Goal: Task Accomplishment & Management: Use online tool/utility

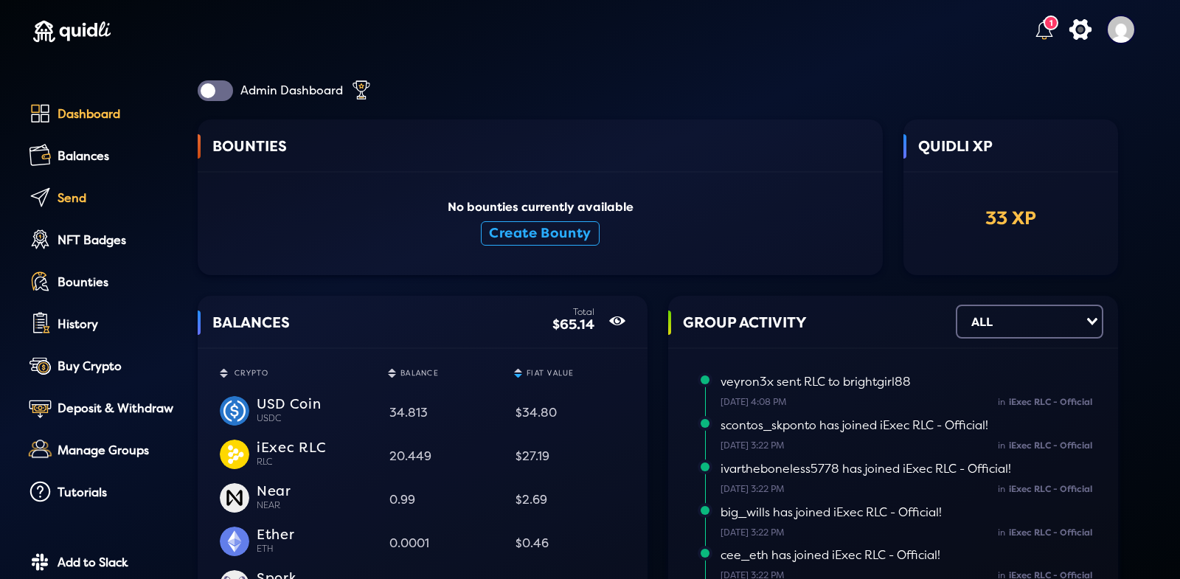
click at [86, 187] on link "Send" at bounding box center [100, 199] width 153 height 33
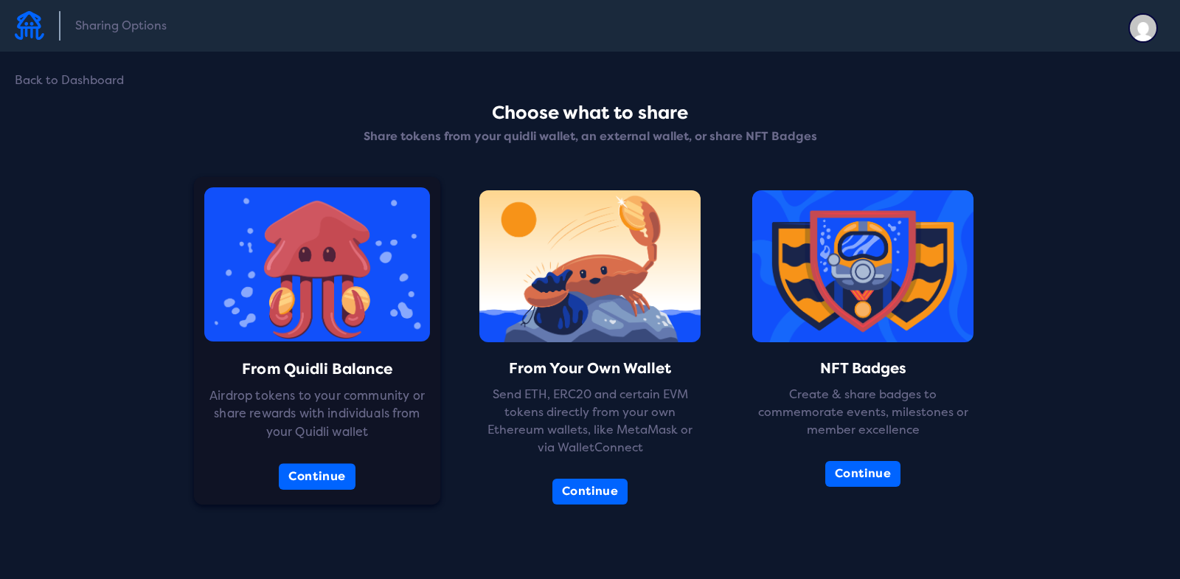
click at [295, 462] on div "From Quidli Balance Airdrop tokens to your community or share rewards with indi…" at bounding box center [317, 341] width 247 height 328
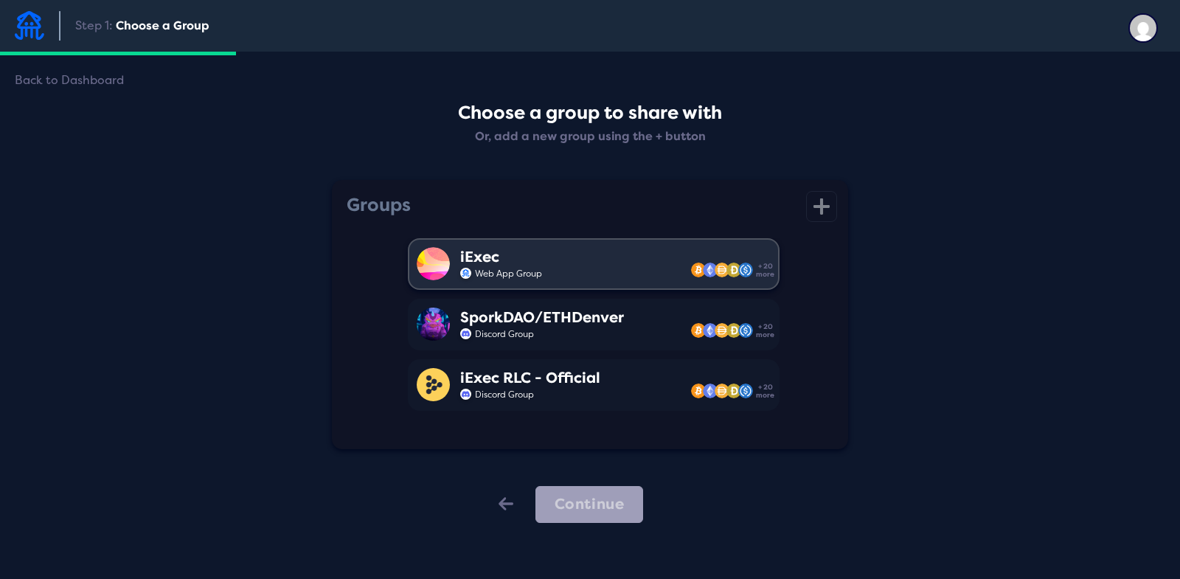
click at [604, 255] on div "iExec Web App Group + 20 more" at bounding box center [594, 264] width 372 height 52
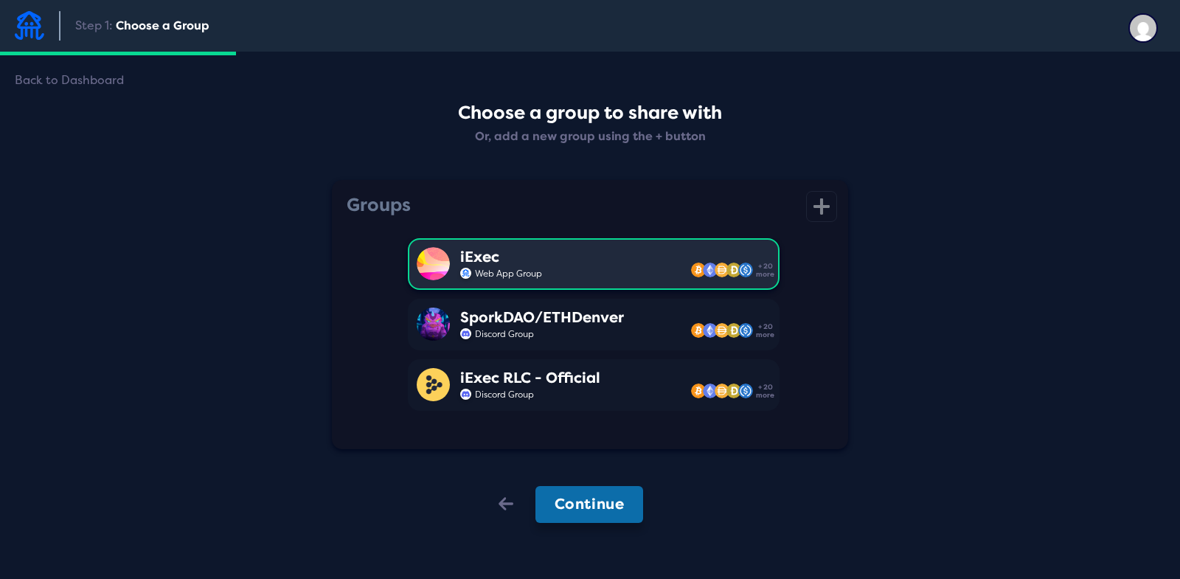
click at [586, 496] on button "Continue" at bounding box center [589, 504] width 108 height 37
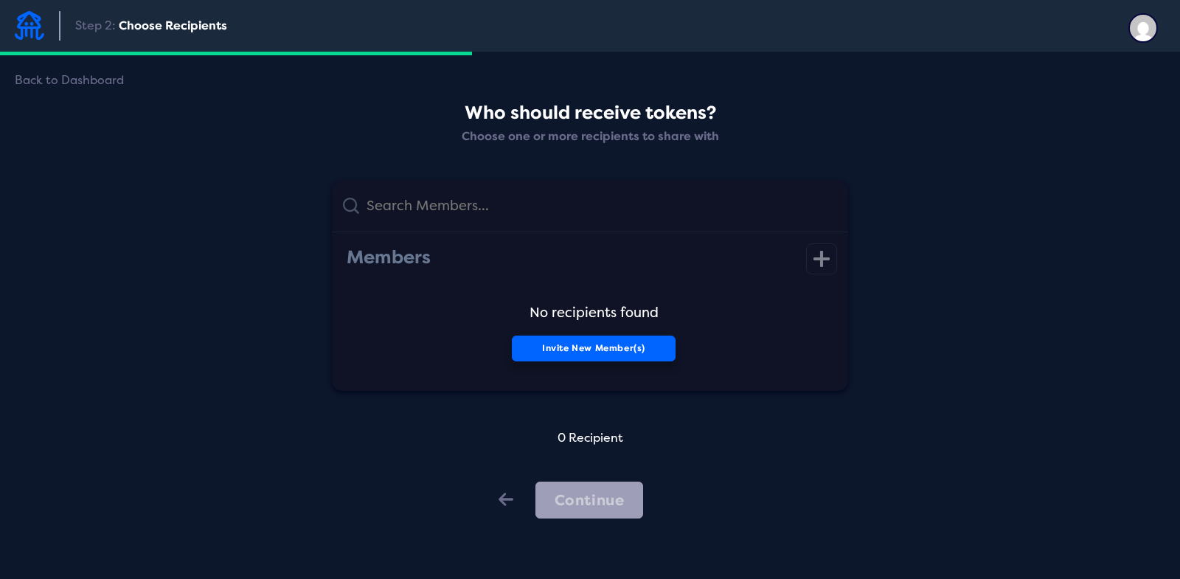
click at [570, 344] on button "Invite New Member(s)" at bounding box center [594, 349] width 164 height 26
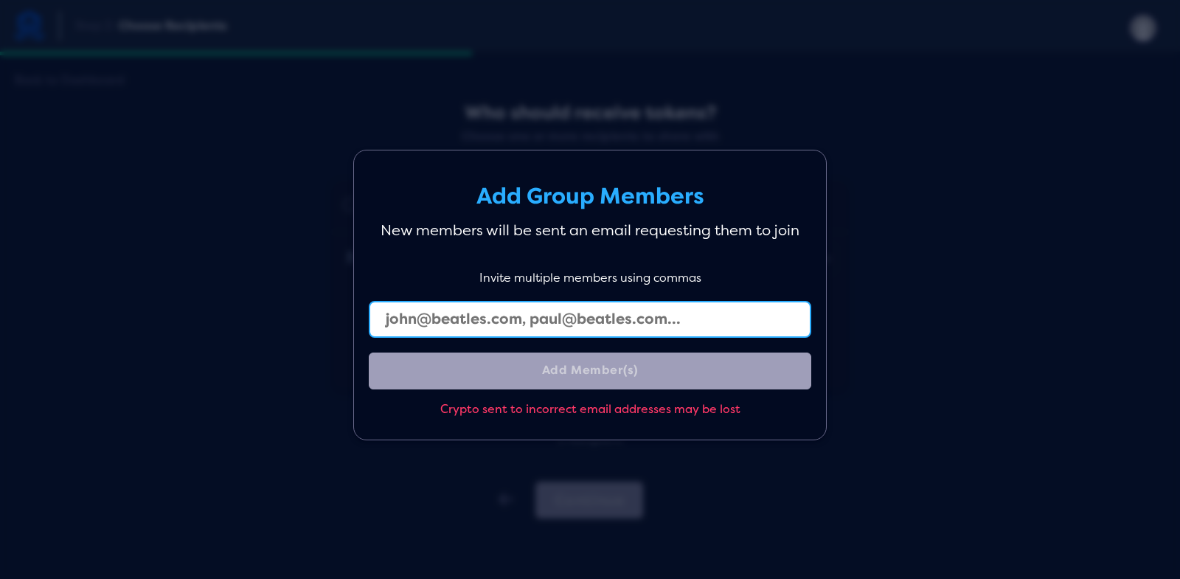
click at [471, 313] on input "text" at bounding box center [590, 319] width 443 height 37
type input "[PERSON_NAME]"
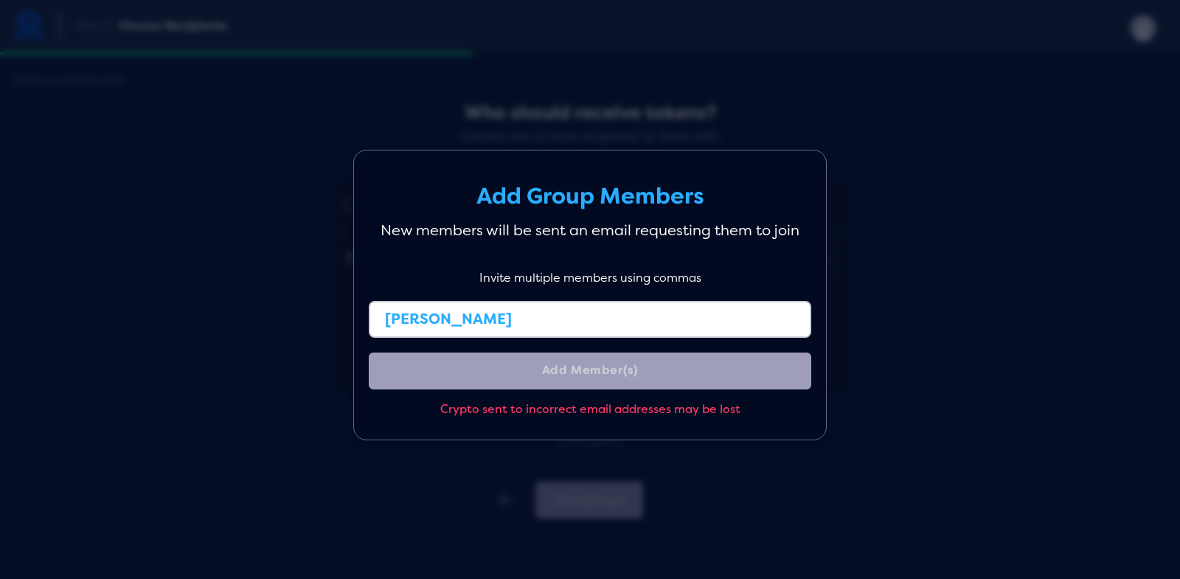
click at [780, 142] on div "Add Group Members New members will be sent an email requesting them to join Inv…" at bounding box center [590, 289] width 1180 height 579
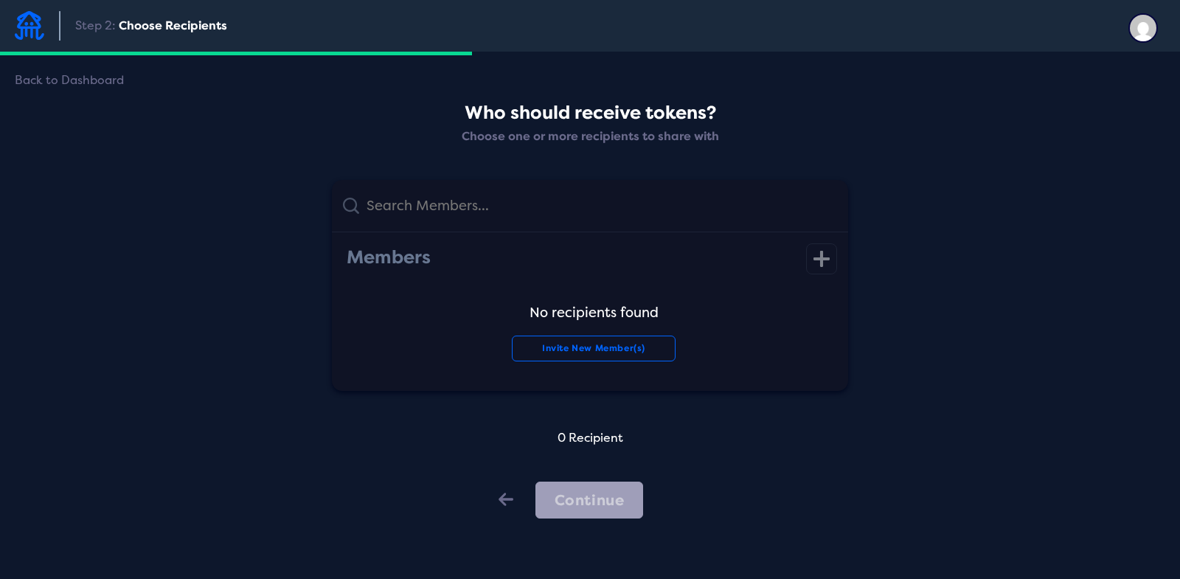
click at [576, 201] on input "text" at bounding box center [598, 206] width 478 height 30
click at [510, 526] on div "Back to Dashboard Who should receive tokens? Choose one or more recipients to s…" at bounding box center [590, 311] width 1180 height 447
click at [508, 512] on div "Back" at bounding box center [503, 501] width 15 height 24
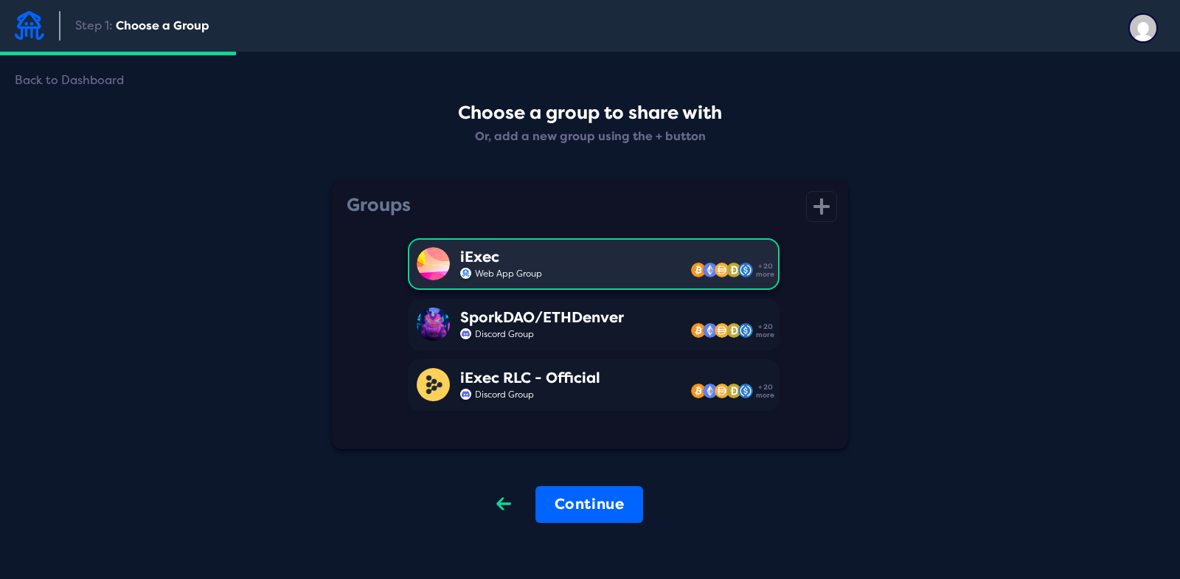
click at [508, 509] on icon "Back" at bounding box center [503, 503] width 15 height 21
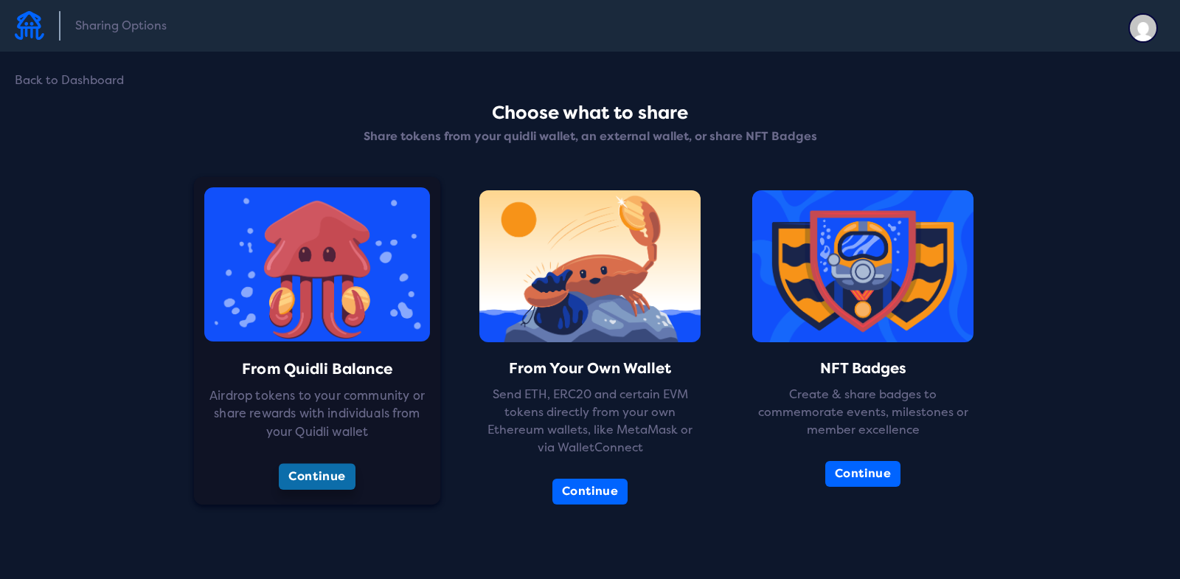
click at [319, 479] on button "Continue" at bounding box center [317, 476] width 77 height 27
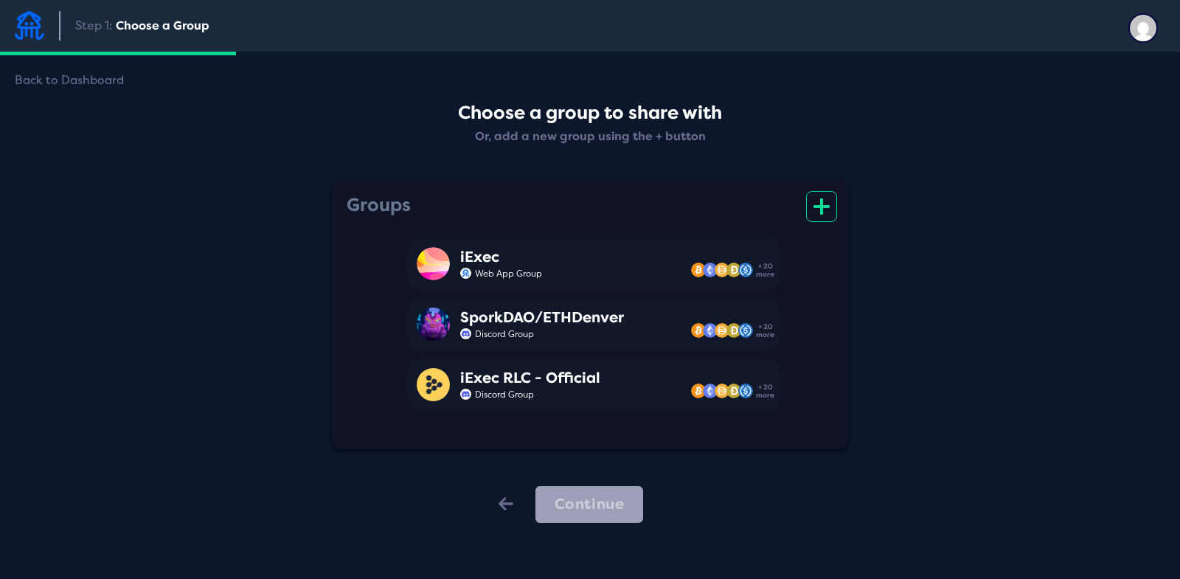
click at [825, 209] on icon "icon" at bounding box center [822, 206] width 16 height 21
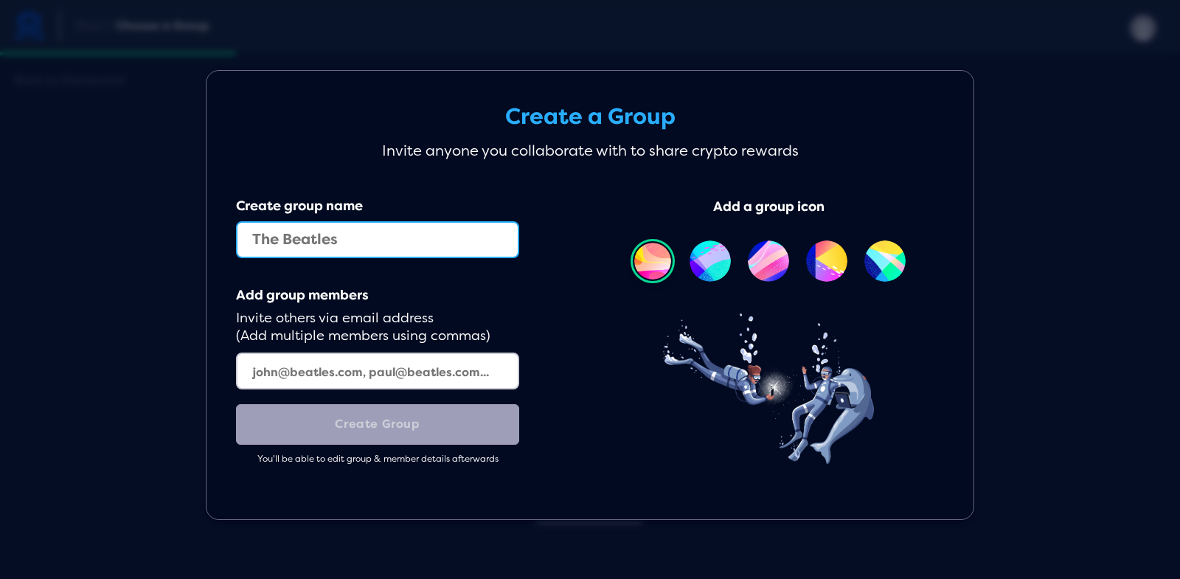
click at [396, 250] on input "text" at bounding box center [377, 239] width 283 height 37
type input "TEST"
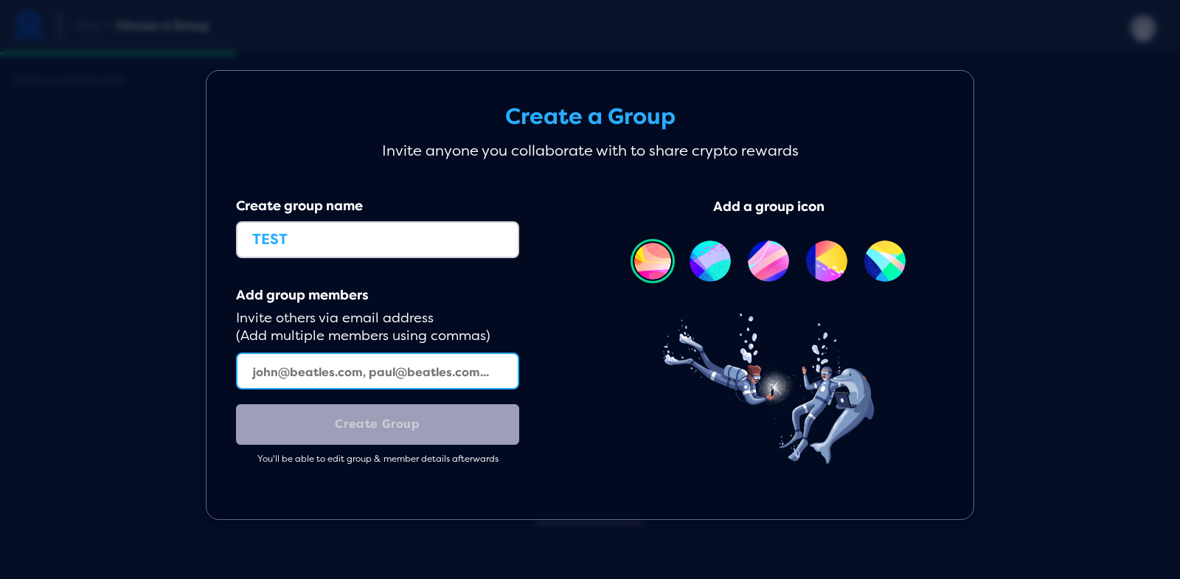
click at [405, 371] on input "text" at bounding box center [377, 371] width 283 height 37
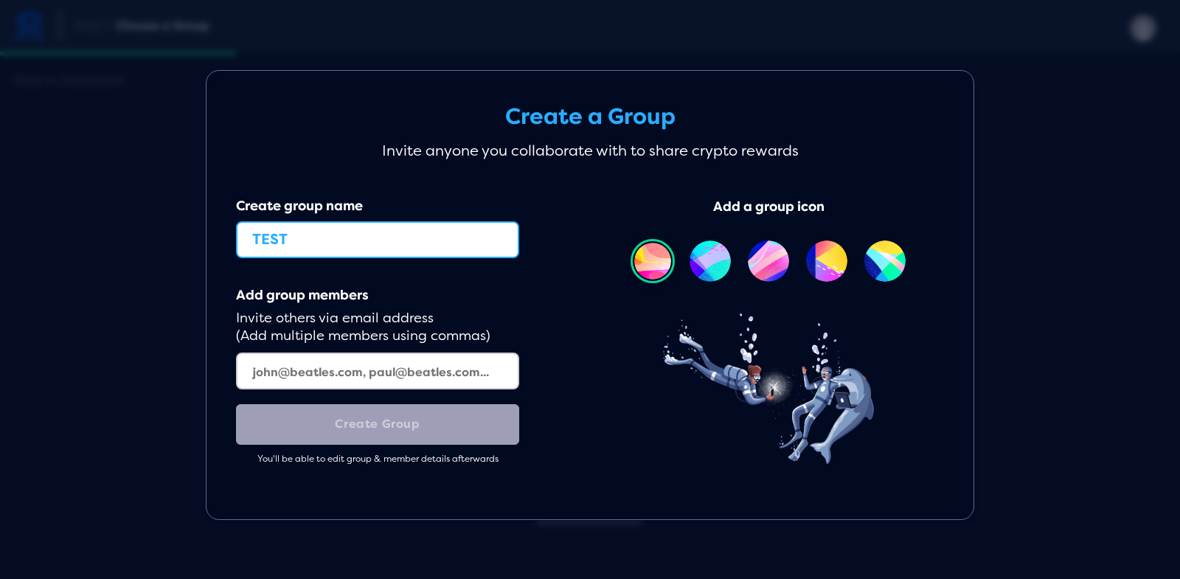
click at [412, 247] on input "TEST" at bounding box center [377, 239] width 283 height 37
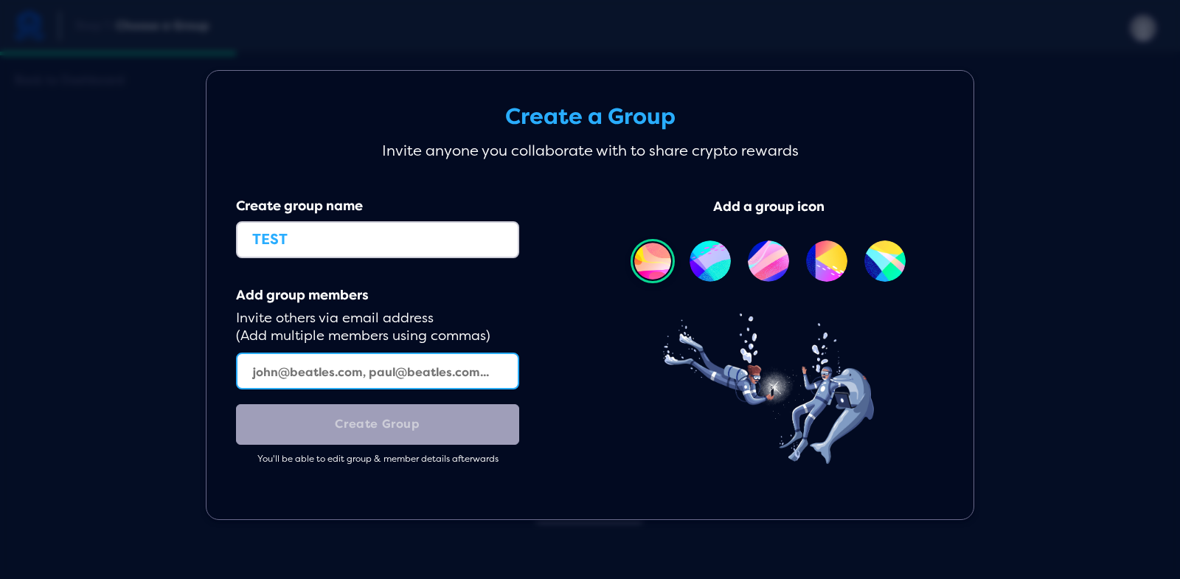
click at [330, 383] on input "text" at bounding box center [377, 371] width 283 height 37
paste input "[PERSON_NAME][EMAIL_ADDRESS][PERSON_NAME][DOMAIN_NAME]"
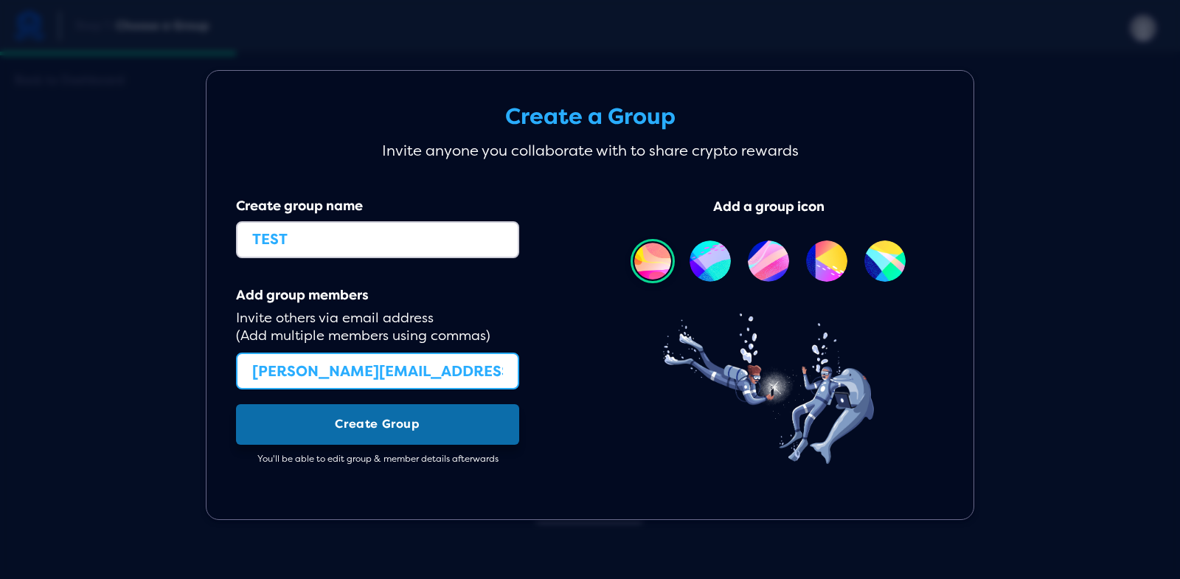
type input "[PERSON_NAME][EMAIL_ADDRESS][PERSON_NAME][DOMAIN_NAME]"
click at [388, 412] on button "Create Group" at bounding box center [377, 424] width 283 height 41
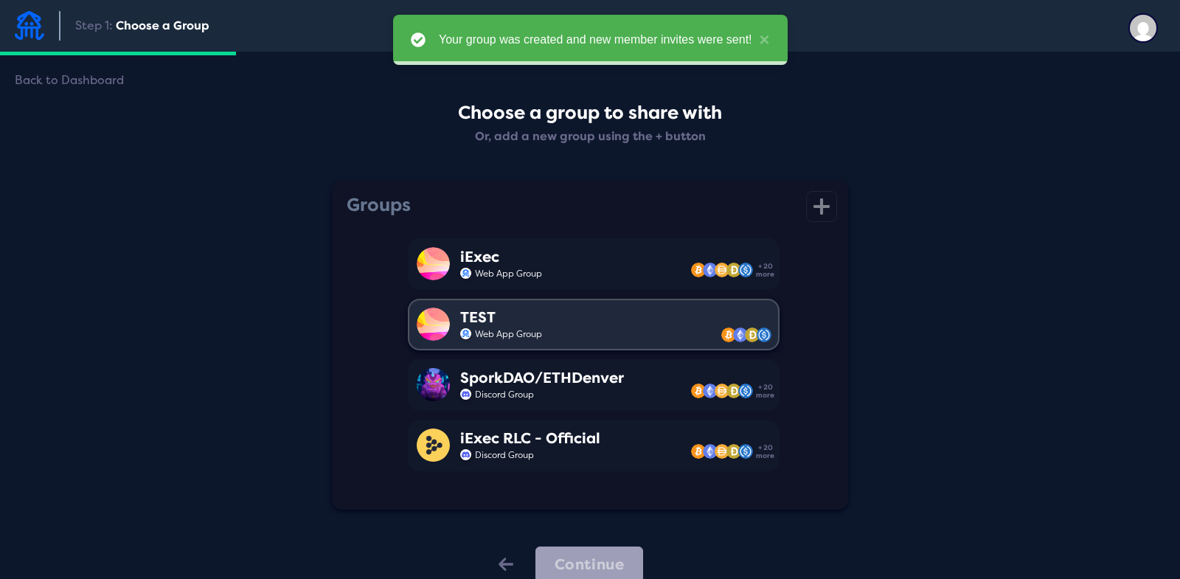
click at [519, 320] on div "TEST" at bounding box center [501, 317] width 82 height 17
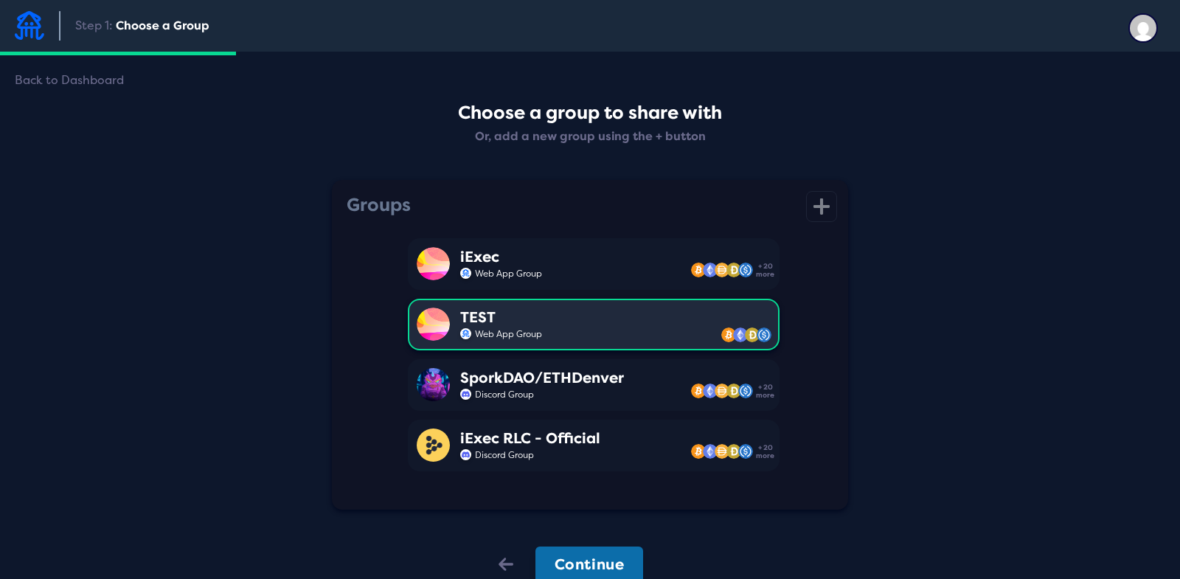
click at [579, 549] on button "Continue" at bounding box center [589, 565] width 108 height 37
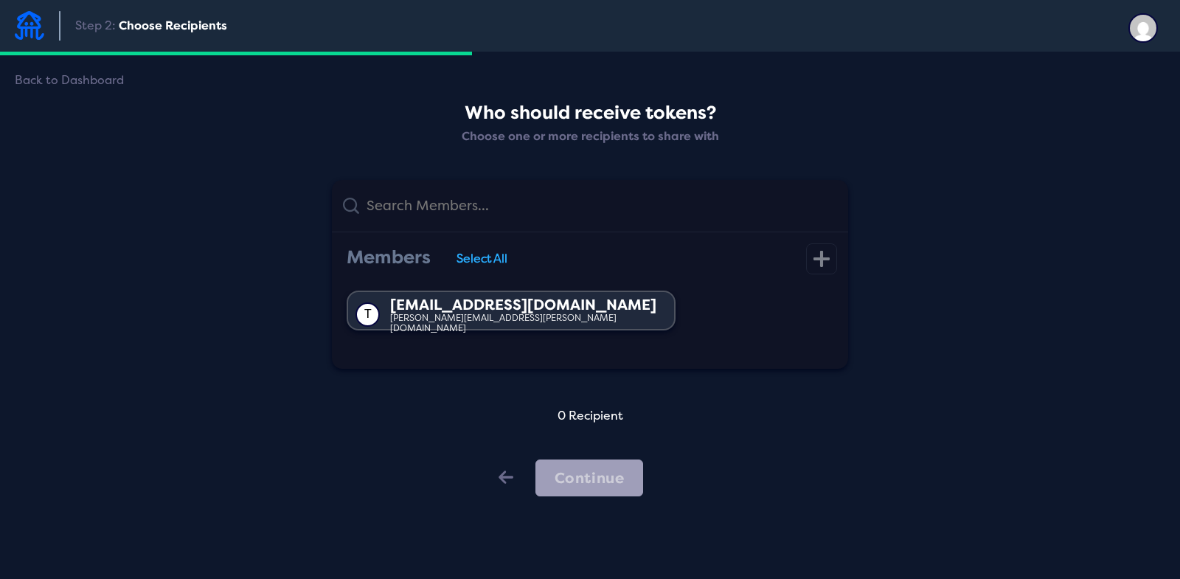
click at [419, 316] on div "[PERSON_NAME][EMAIL_ADDRESS][PERSON_NAME][DOMAIN_NAME]" at bounding box center [523, 323] width 266 height 21
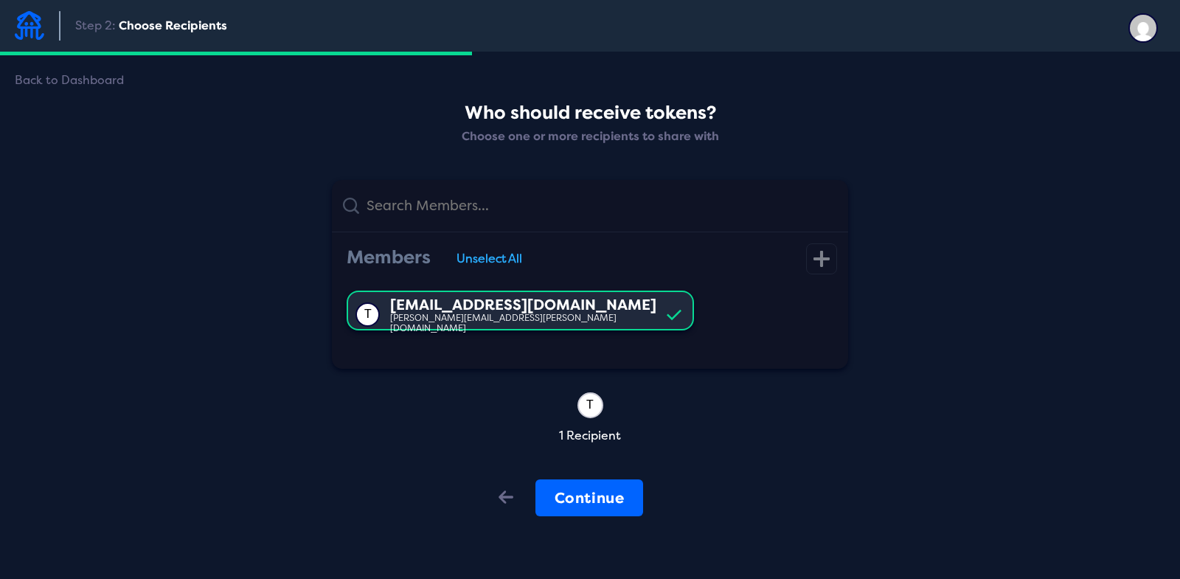
click at [568, 479] on div "Back Continue" at bounding box center [564, 498] width 160 height 38
click at [588, 489] on button "Continue" at bounding box center [589, 497] width 108 height 37
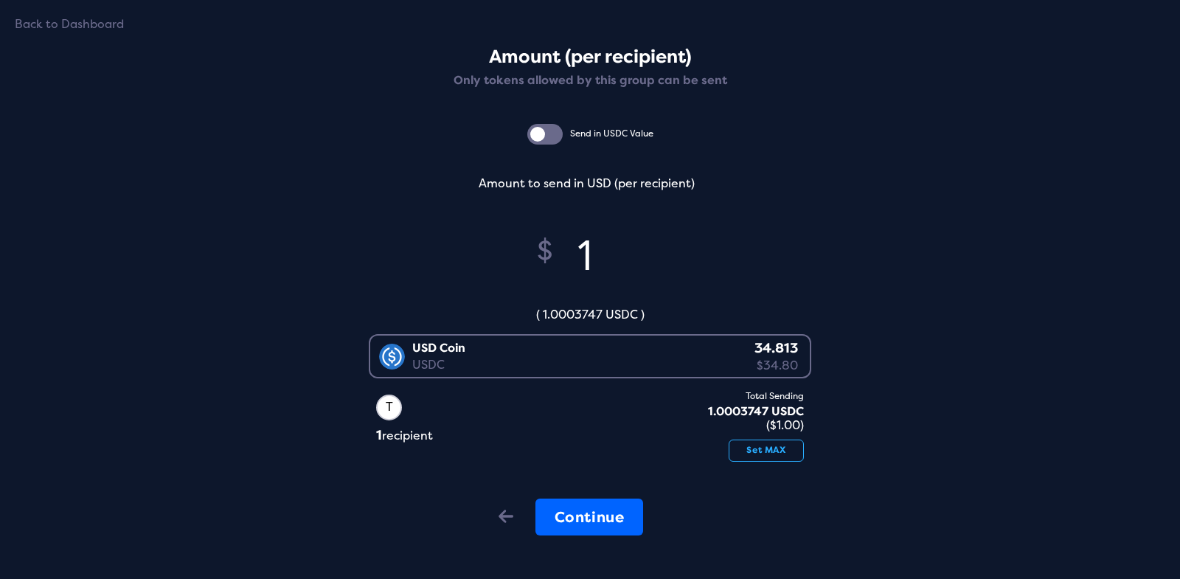
scroll to position [65, 0]
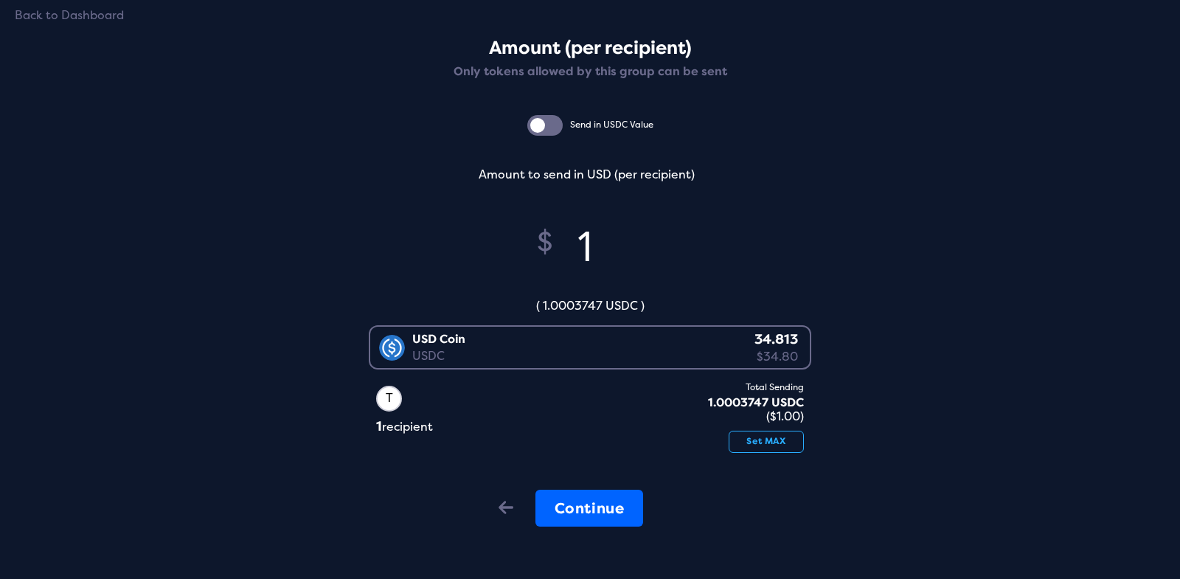
click at [527, 119] on div at bounding box center [544, 125] width 35 height 21
click at [0, 0] on input "checkbox" at bounding box center [0, 0] width 0 height 0
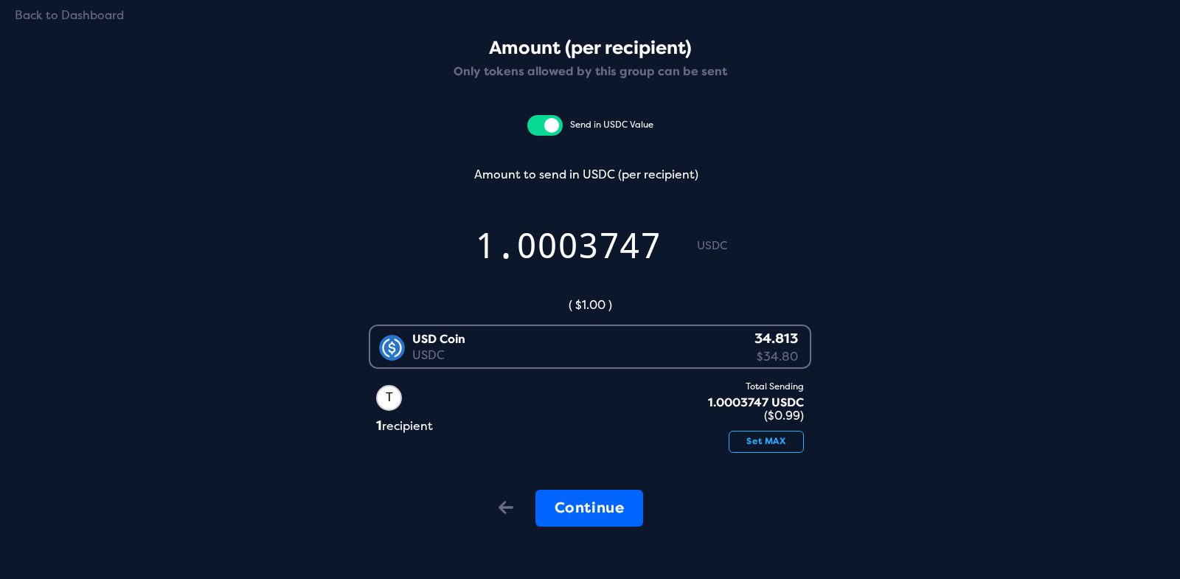
click at [542, 123] on div at bounding box center [544, 125] width 35 height 21
click at [0, 0] on input "checkbox" at bounding box center [0, 0] width 0 height 0
type input "0.99"
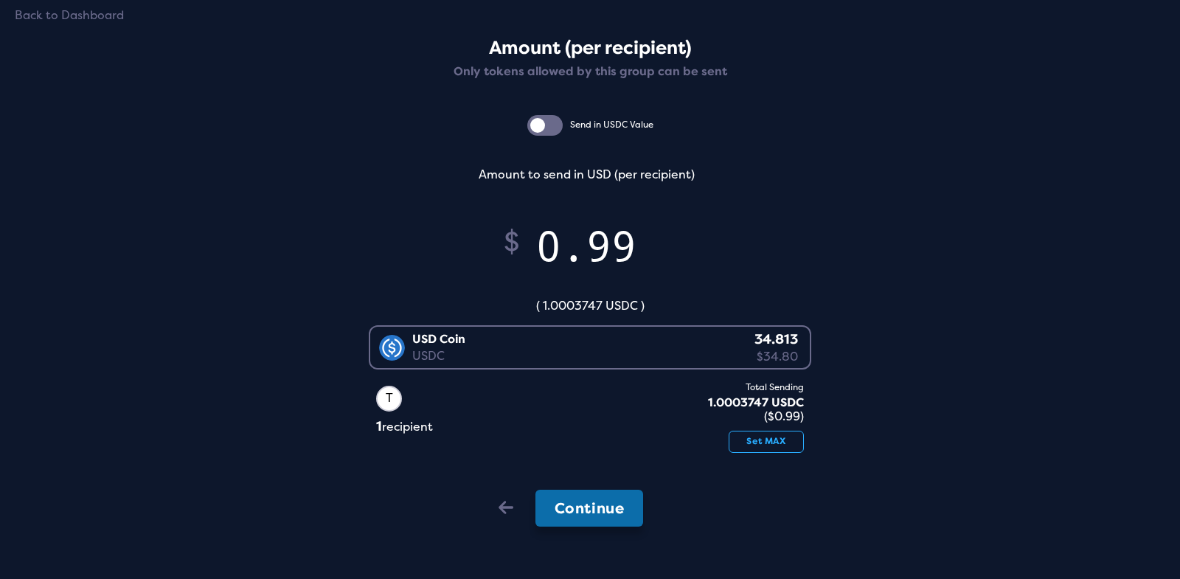
click at [585, 490] on button "Continue" at bounding box center [589, 508] width 108 height 37
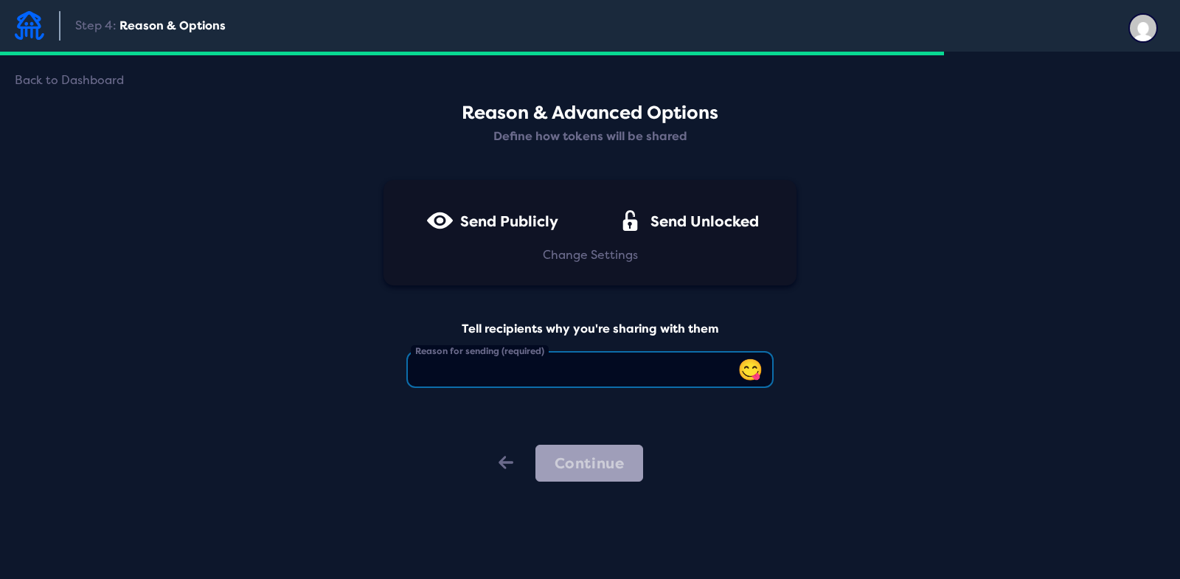
click at [555, 363] on input "Reason for sending (required)" at bounding box center [589, 369] width 367 height 37
type input "TEST"
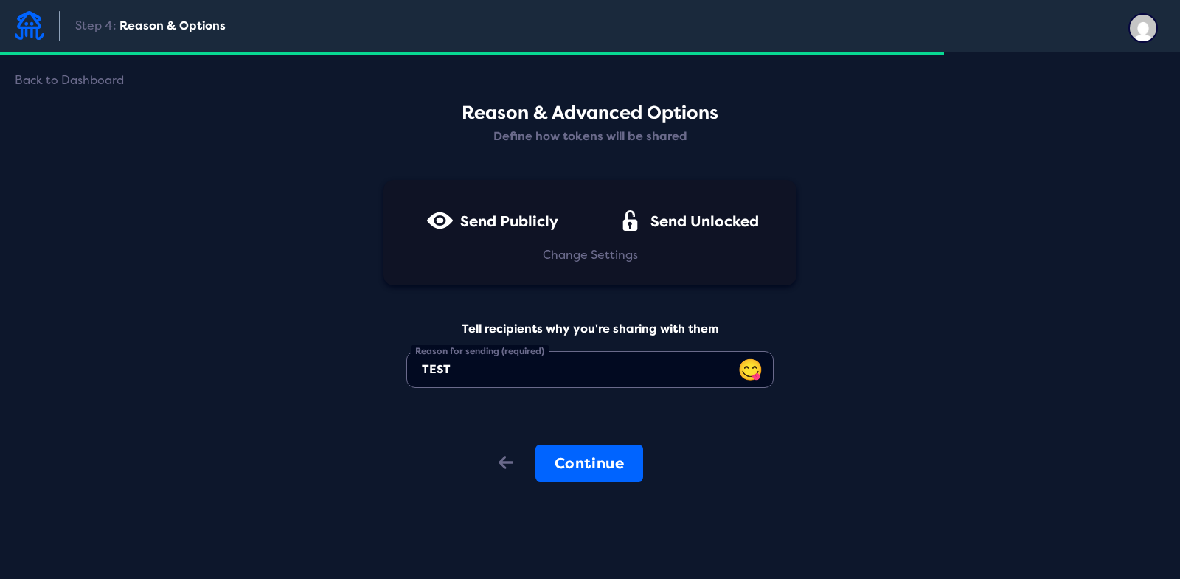
click at [541, 218] on span "Send Publicly" at bounding box center [509, 221] width 98 height 17
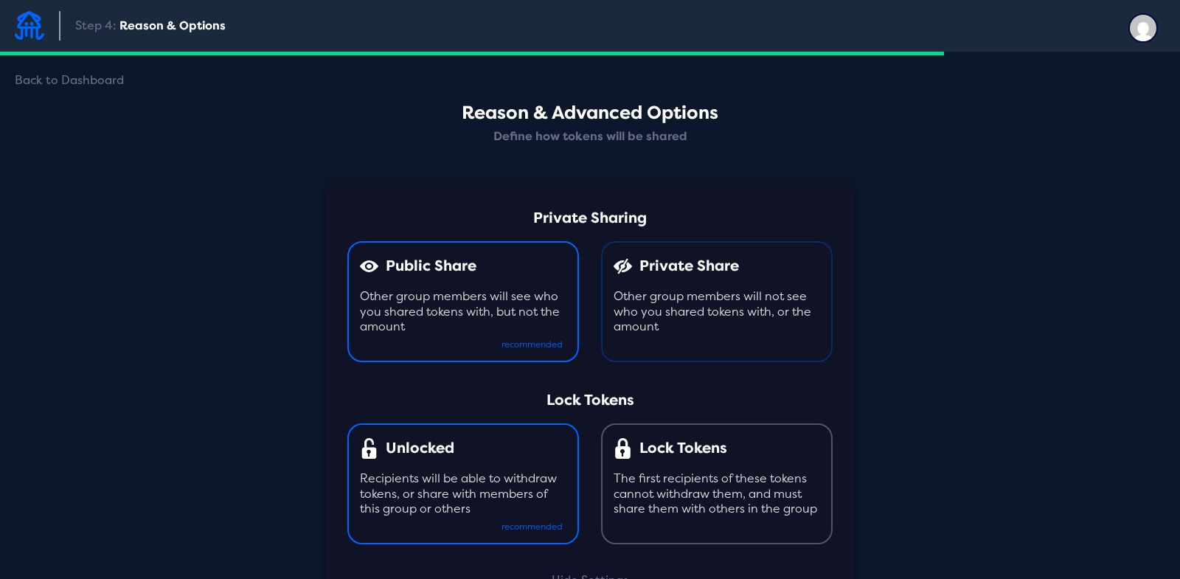
click at [611, 283] on div "icon Private Share Other group members will not see who you shared tokens with,…" at bounding box center [717, 301] width 232 height 121
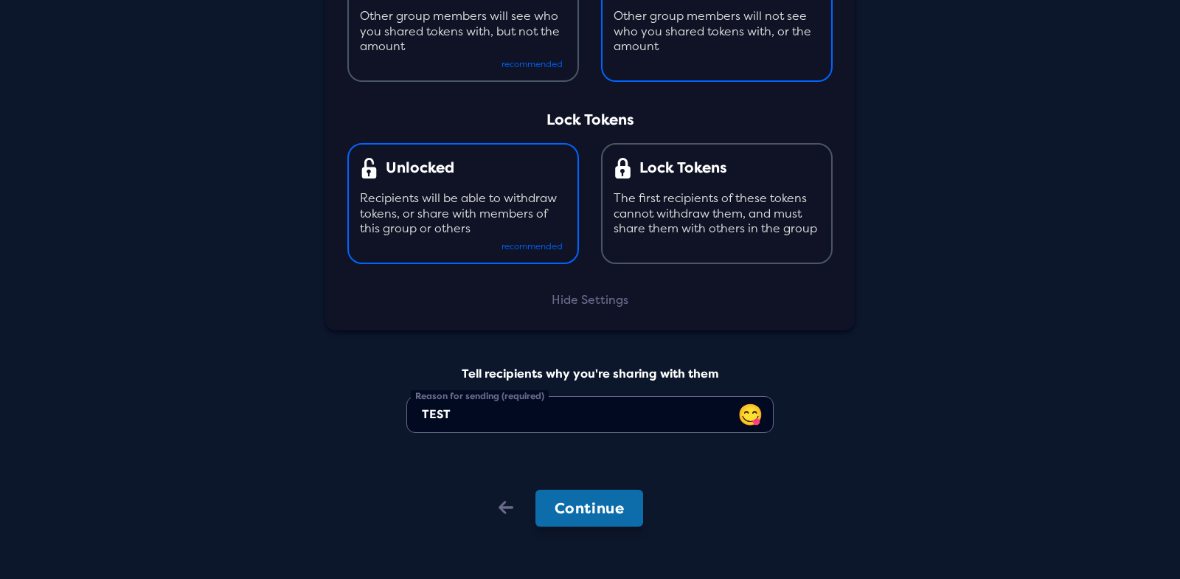
click at [577, 514] on button "Continue" at bounding box center [589, 508] width 108 height 37
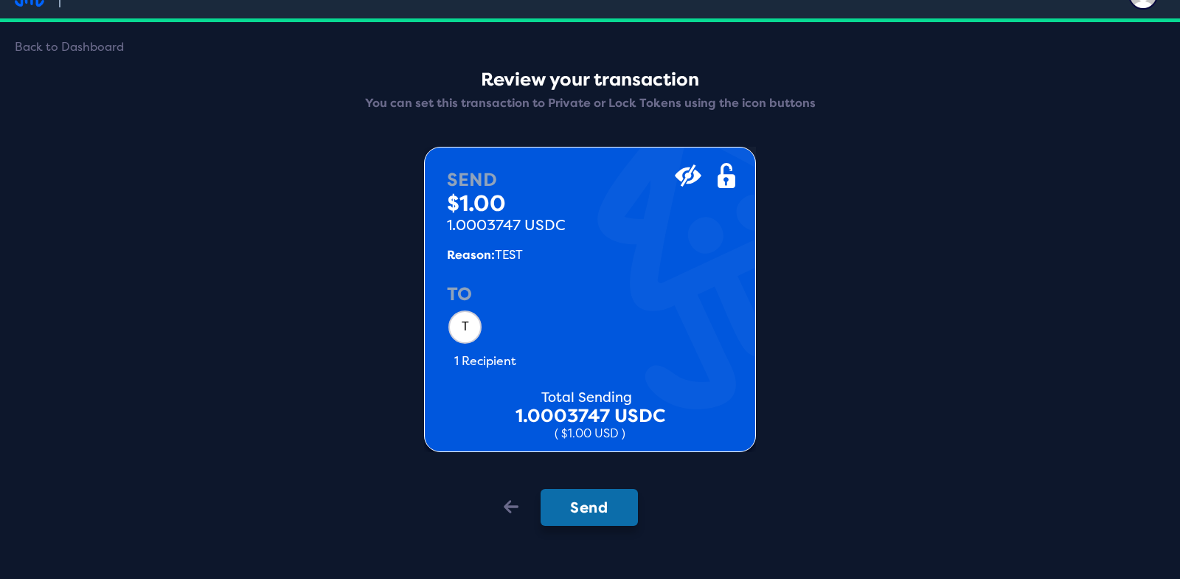
click at [581, 497] on button "Send" at bounding box center [589, 507] width 97 height 37
